Goal: Check status: Check status

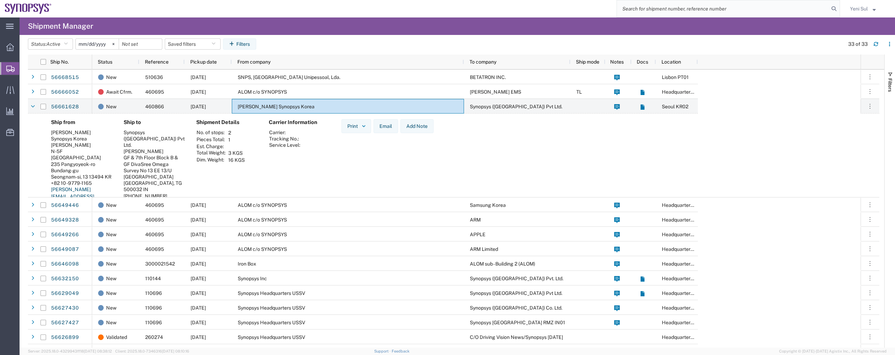
click at [747, 4] on input "search" at bounding box center [723, 8] width 212 height 17
type input "55078747"
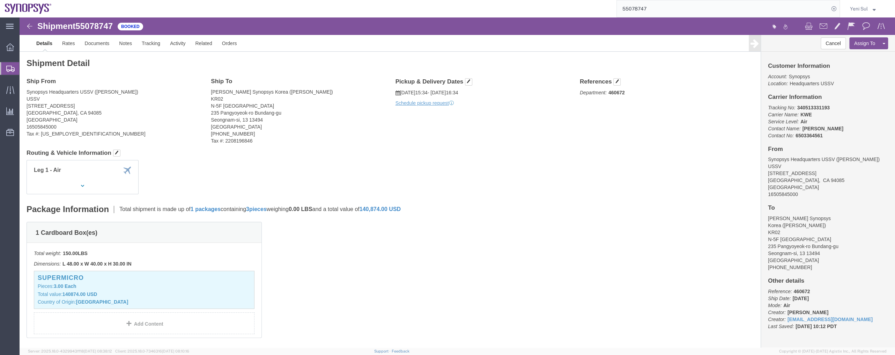
click b "6503364561"
click div "1 Cardboard Box(es) Total weight: 150.00 LBS Dimensions: L 48.00 x W 40.00 x H …"
click b "340513331193"
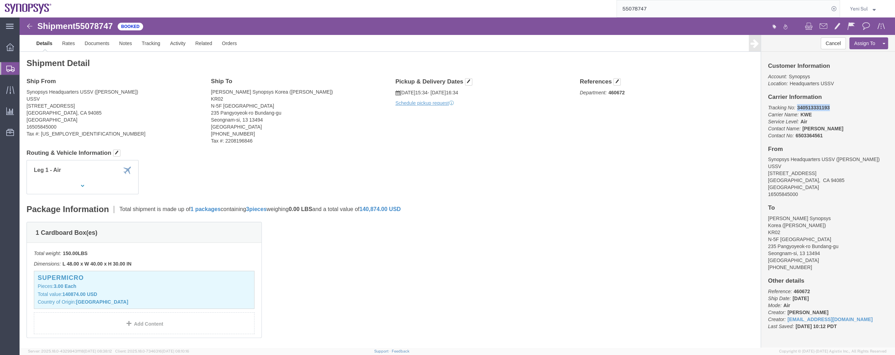
copy b "340513331193"
click div "1 Cardboard Box(es) Total weight: 150.00 LBS Dimensions: L 48.00 x W 40.00 x H …"
drag, startPoint x: 558, startPoint y: 192, endPoint x: 397, endPoint y: 89, distance: 191.9
click div "Package Information Total shipment is made up of 1 packages containing 3 pieces…"
click at [0, 0] on span "Shipment Manager" at bounding box center [0, 0] width 0 height 0
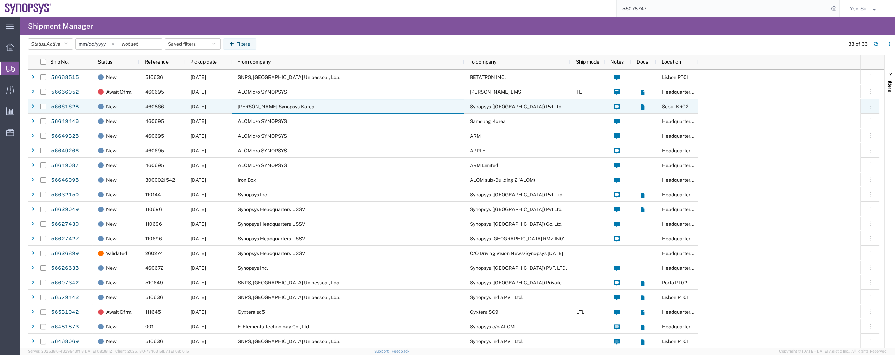
click at [280, 100] on div "[PERSON_NAME] Synopsys Korea" at bounding box center [348, 106] width 232 height 15
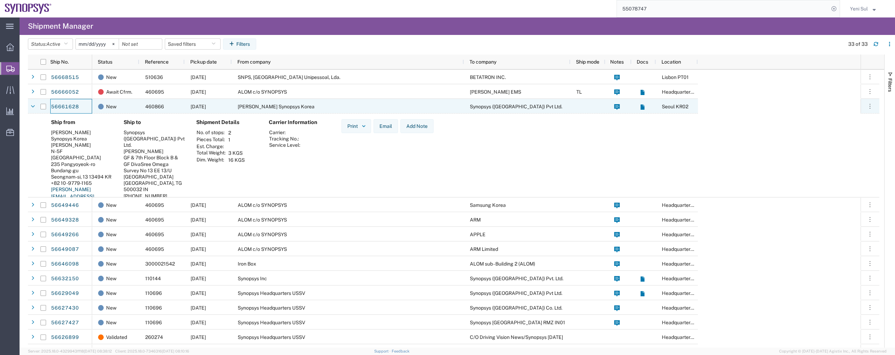
drag, startPoint x: 82, startPoint y: 108, endPoint x: 49, endPoint y: 108, distance: 33.2
click at [47, 110] on div "56661628" at bounding box center [60, 106] width 64 height 15
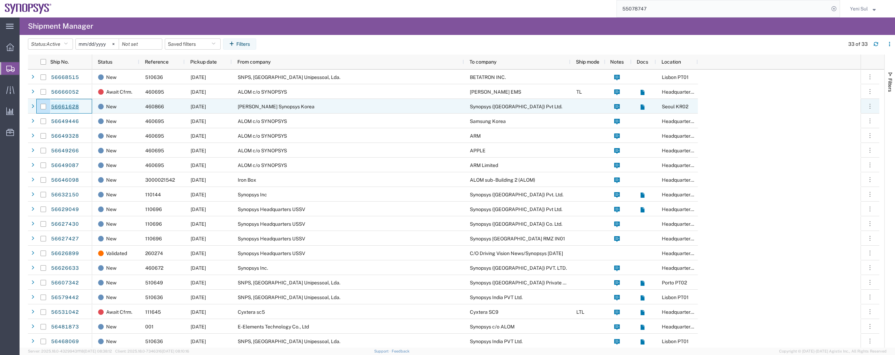
click at [66, 109] on link "56661628" at bounding box center [65, 106] width 29 height 11
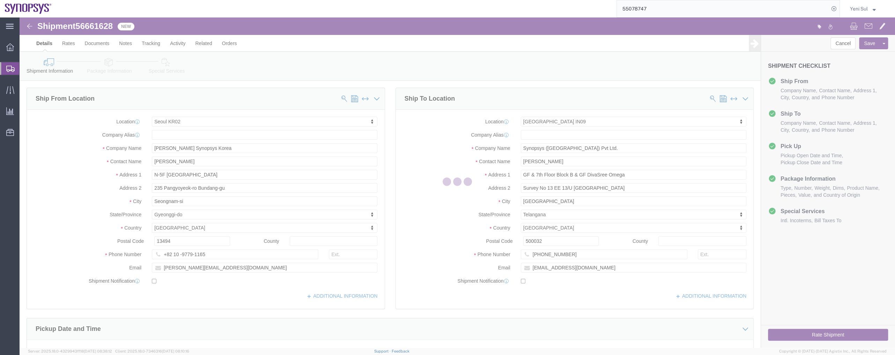
select select "63142"
select select "63126"
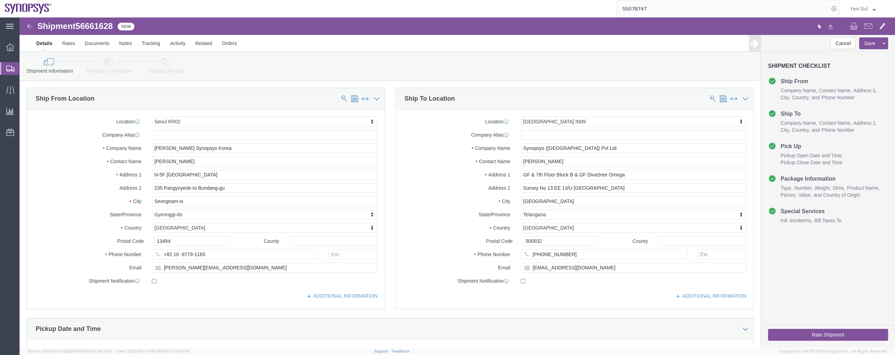
click span "56661628"
copy span "56661628"
click div "Pickup Date: Pickup Start Date Pickup Start Time Pickup Open Date and Time [DAT…"
drag, startPoint x: 284, startPoint y: 329, endPoint x: 248, endPoint y: 314, distance: 39.0
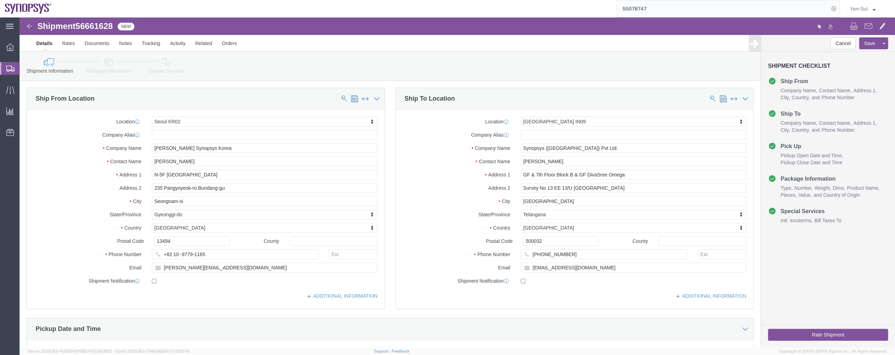
click div "Pickup Date: Pickup Start Date Pickup Start Time Pickup Open Date and Time [DAT…"
drag, startPoint x: 36, startPoint y: 78, endPoint x: 7, endPoint y: 24, distance: 60.9
click at [0, 0] on span "Shipment Manager" at bounding box center [0, 0] width 0 height 0
